Goal: Information Seeking & Learning: Learn about a topic

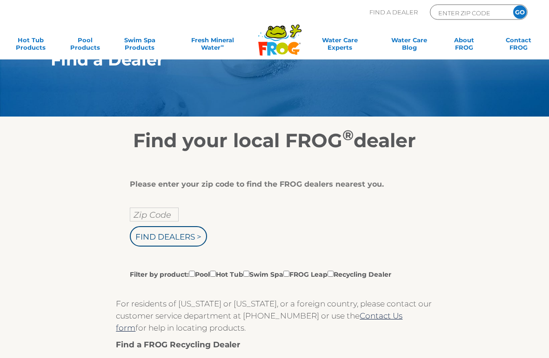
scroll to position [34, 0]
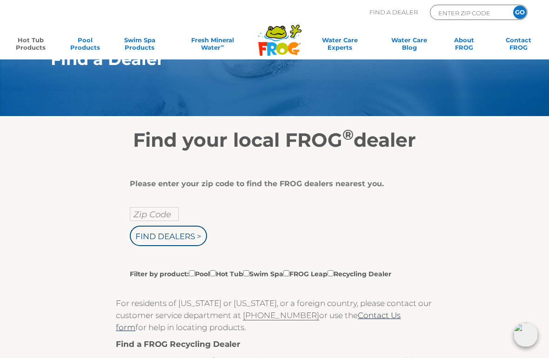
click at [24, 42] on link "Hot Tub Products" at bounding box center [30, 45] width 42 height 19
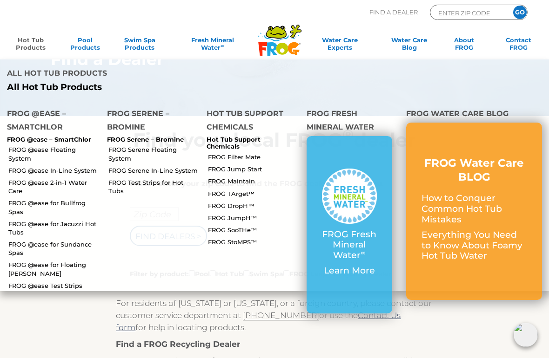
click at [115, 146] on link "FROG Serene Floating System" at bounding box center [154, 154] width 92 height 17
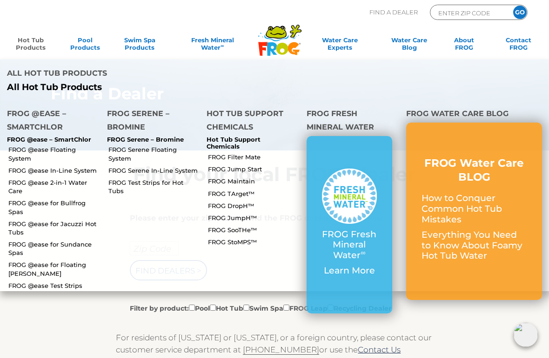
scroll to position [37, 0]
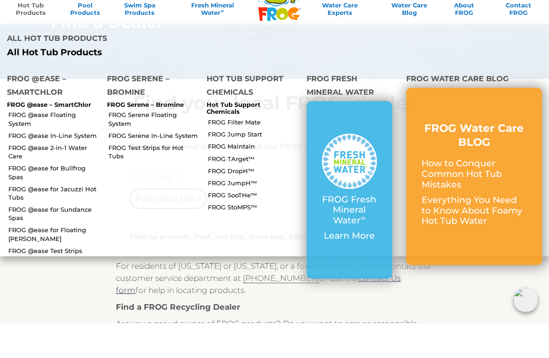
click at [16, 146] on link "FROG @ease Floating System" at bounding box center [54, 154] width 92 height 17
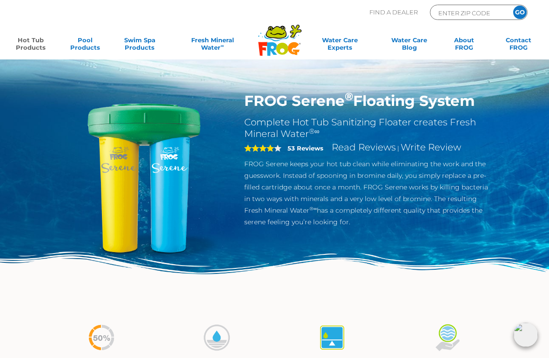
click at [51, 92] on div "FROG Serene ® Floating System Complete Hot Tub Sanitizing Floater creates Fresh…" at bounding box center [274, 156] width 549 height 312
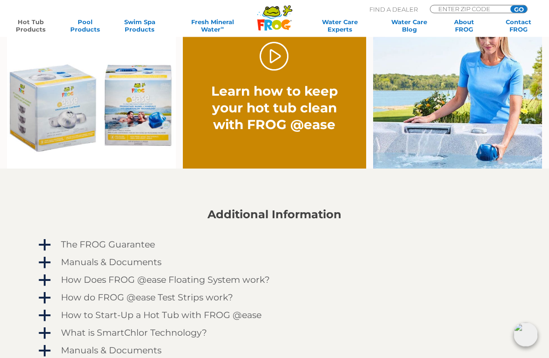
scroll to position [603, 0]
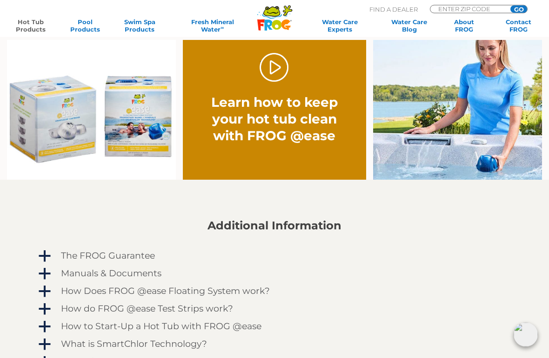
click at [267, 71] on link "." at bounding box center [273, 67] width 29 height 29
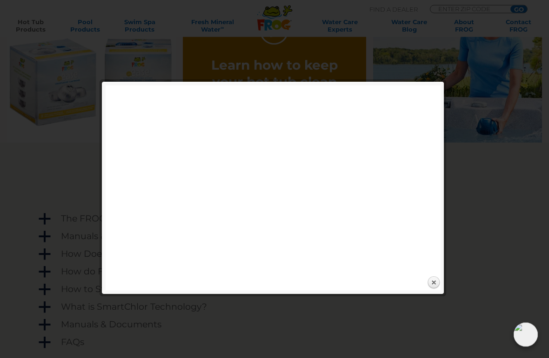
scroll to position [644, 0]
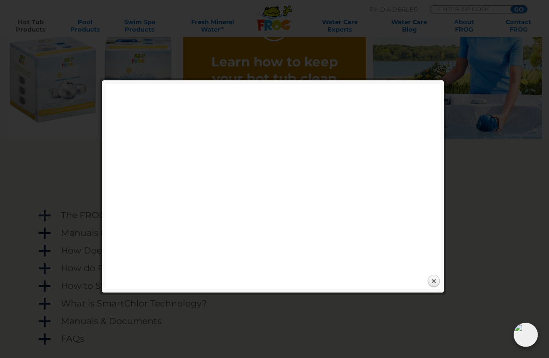
click at [479, 252] on div at bounding box center [274, 5] width 549 height 1298
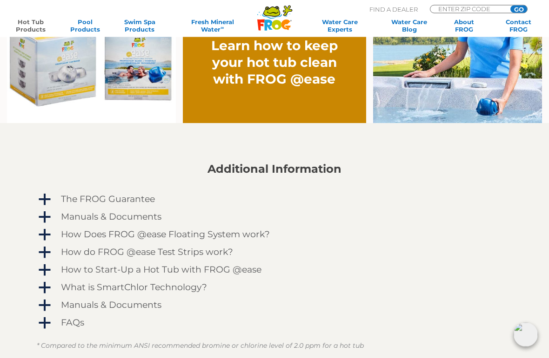
scroll to position [661, 0]
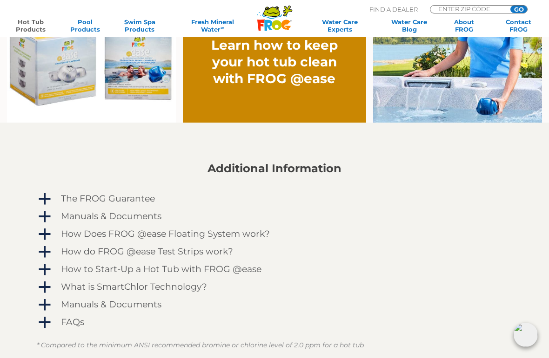
click at [53, 235] on link "a How Does FROG @ease Floating System work?" at bounding box center [274, 234] width 475 height 15
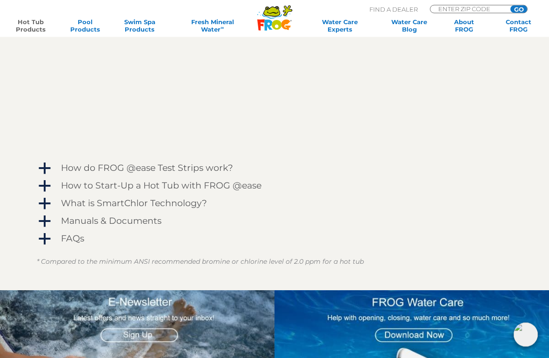
click at [48, 185] on span "a" at bounding box center [45, 187] width 14 height 14
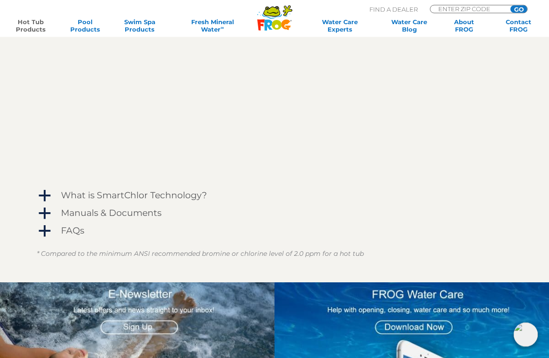
click at [53, 198] on link "a What is SmartChlor Technology?" at bounding box center [274, 196] width 475 height 15
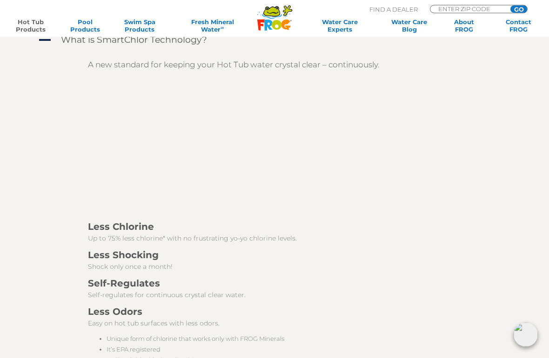
scroll to position [1316, 0]
click at [68, 175] on div "A new standard for keeping your Hot Tub water crystal clear – continuously. Les…" at bounding box center [281, 223] width 438 height 338
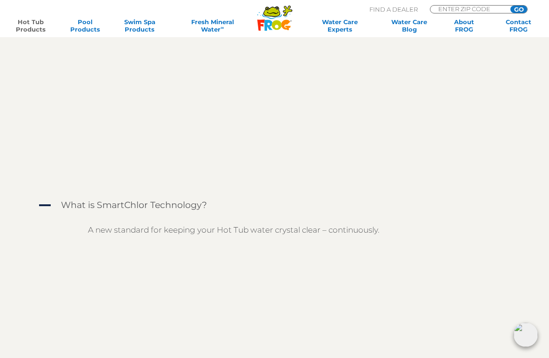
scroll to position [1119, 0]
